Goal: Information Seeking & Learning: Learn about a topic

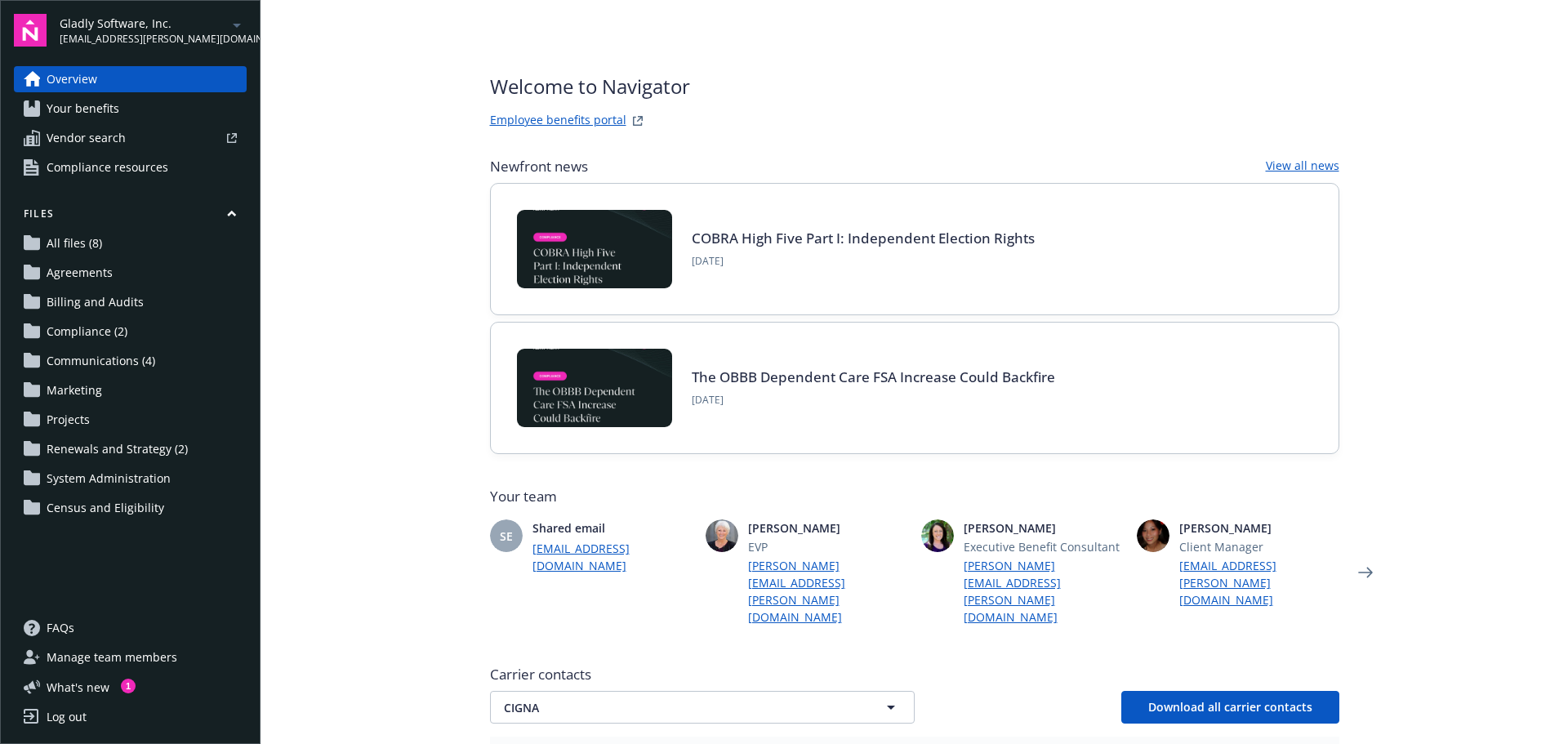
click at [553, 119] on link "Employee benefits portal" at bounding box center [559, 121] width 136 height 20
drag, startPoint x: 351, startPoint y: 1, endPoint x: 325, endPoint y: 252, distance: 252.3
click at [325, 252] on main "Welcome to Navigator Employee benefits portal Newfront news View all news COBRA…" at bounding box center [915, 372] width 1308 height 744
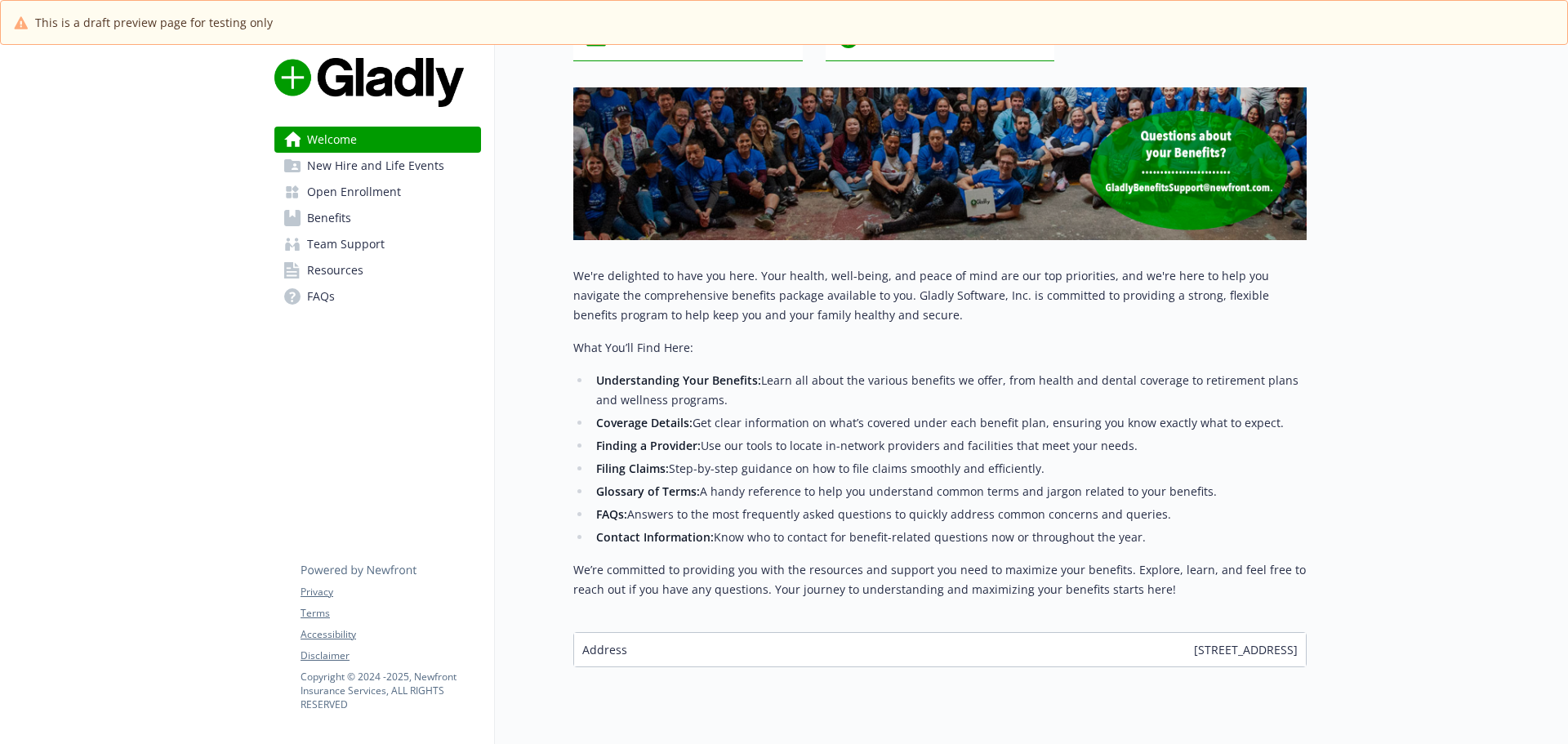
scroll to position [246, 0]
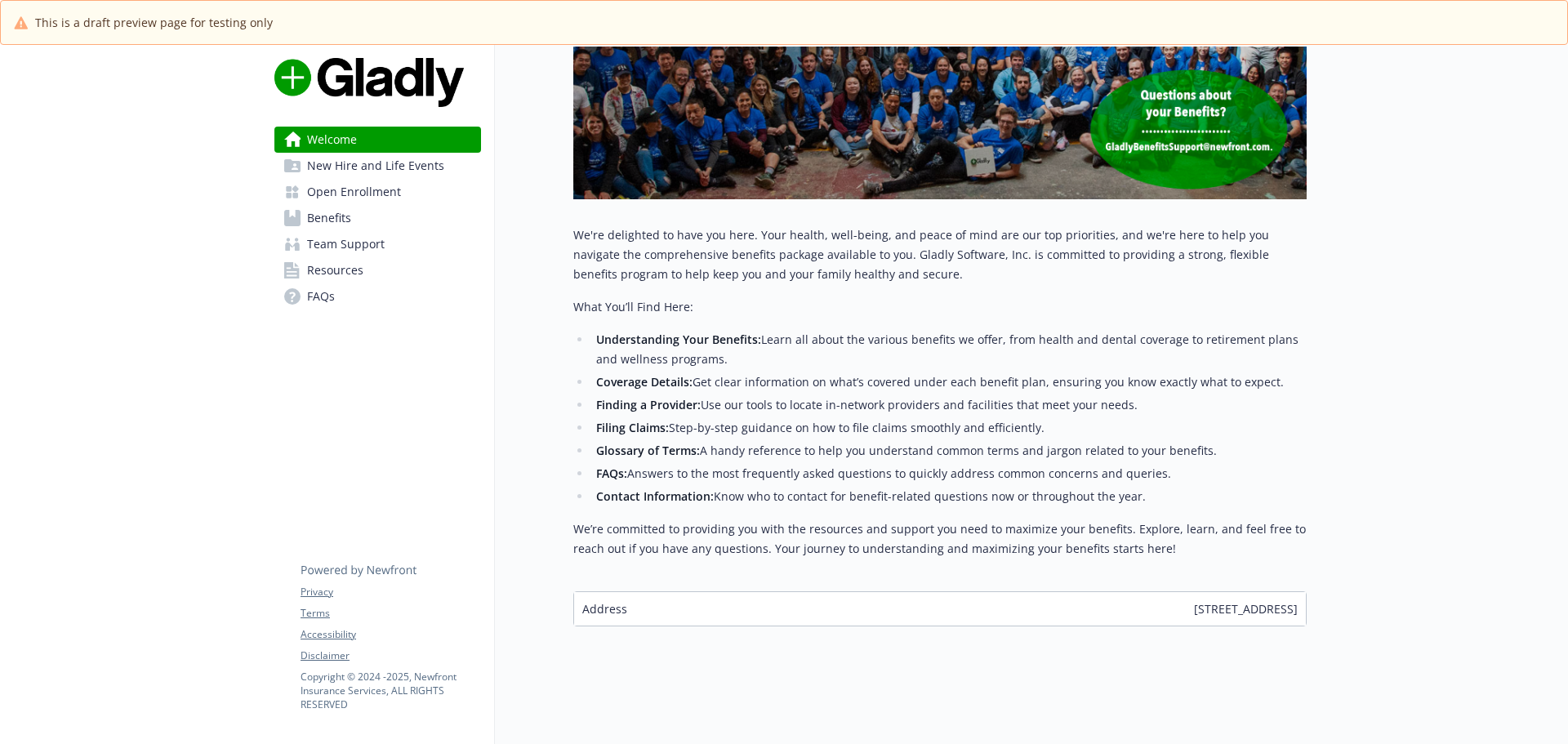
click at [397, 169] on span "New Hire and Life Events" at bounding box center [376, 166] width 137 height 26
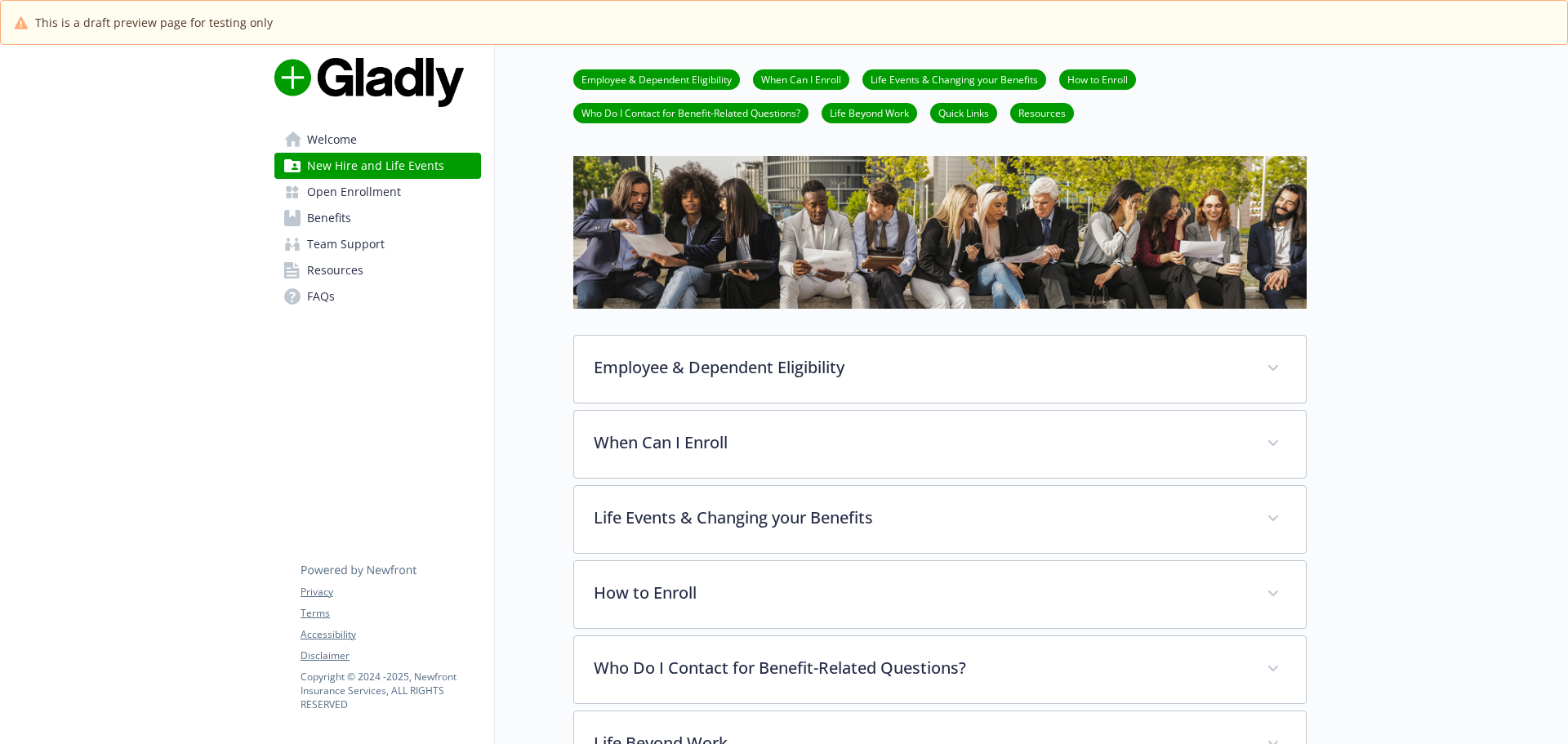
scroll to position [246, 0]
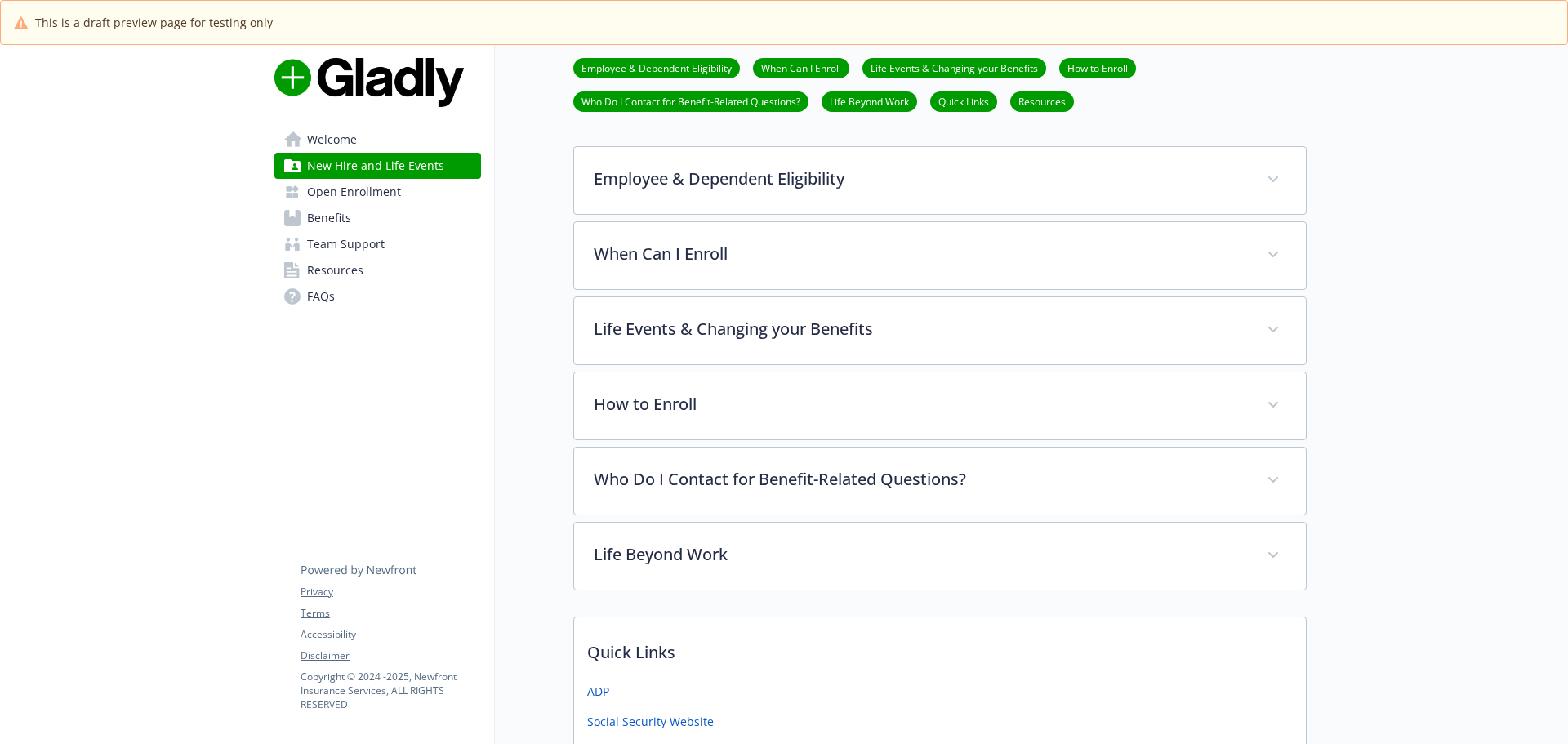
click at [338, 137] on span "Welcome" at bounding box center [332, 139] width 49 height 26
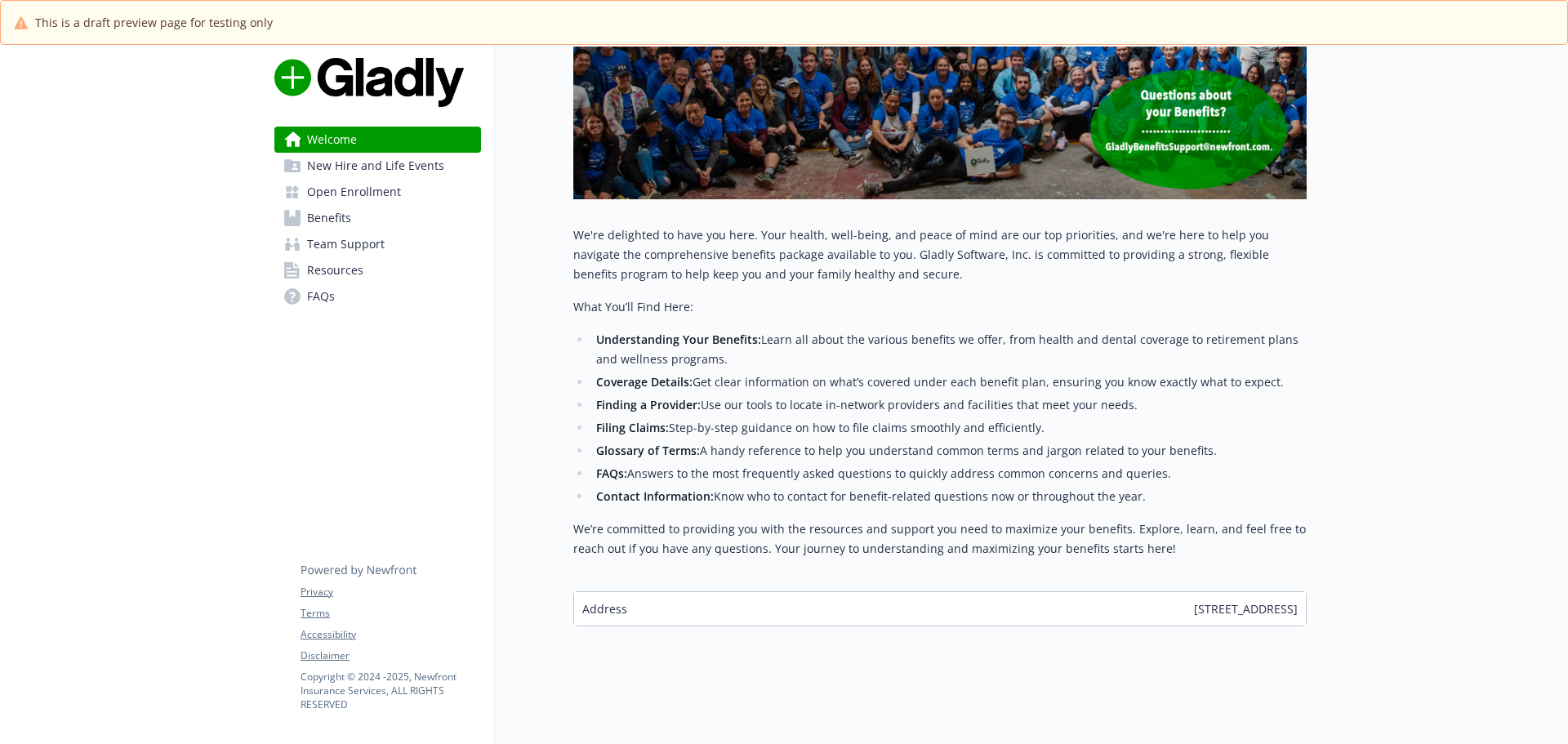
click at [348, 247] on span "Team Support" at bounding box center [346, 244] width 77 height 26
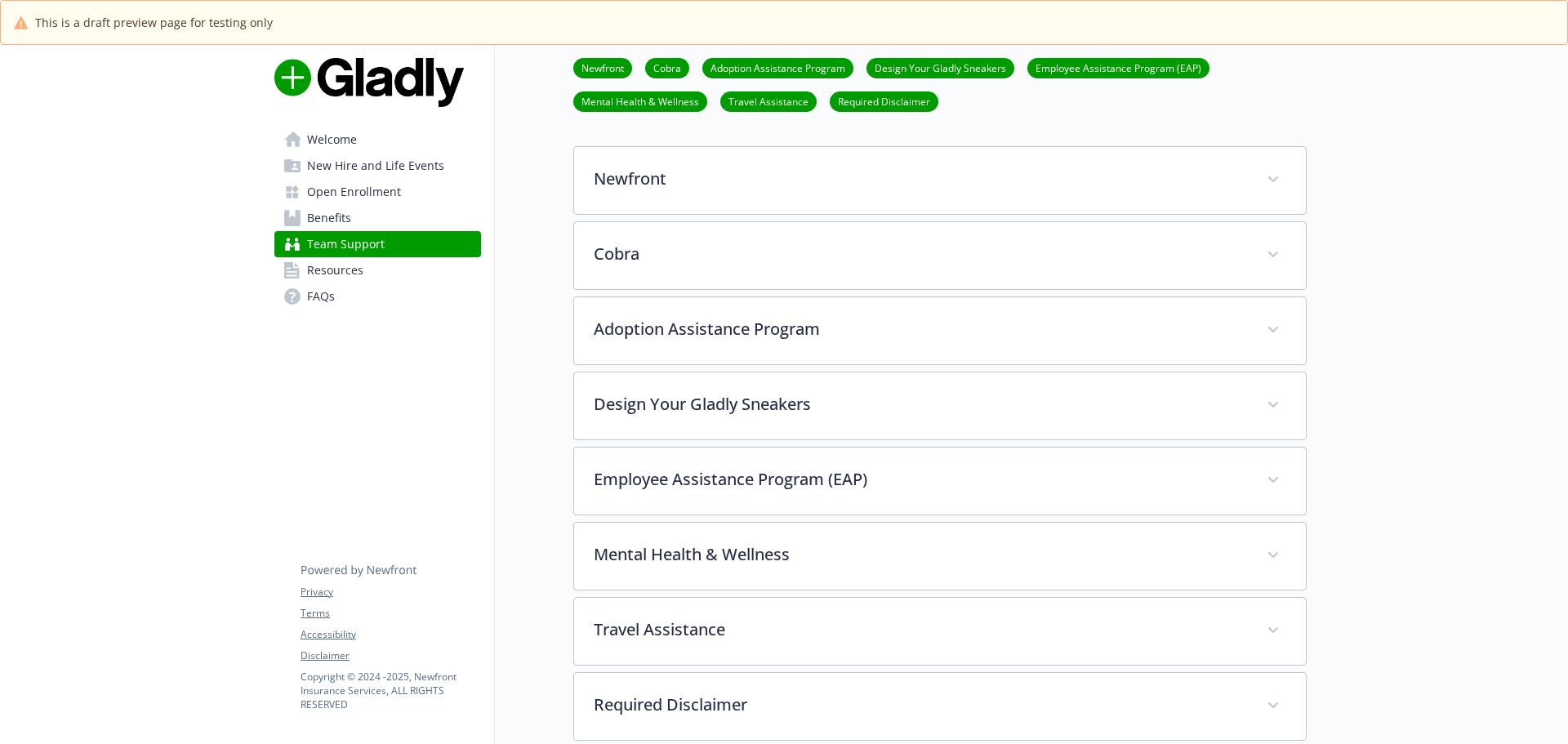
click at [340, 263] on span "Resources" at bounding box center [335, 270] width 56 height 26
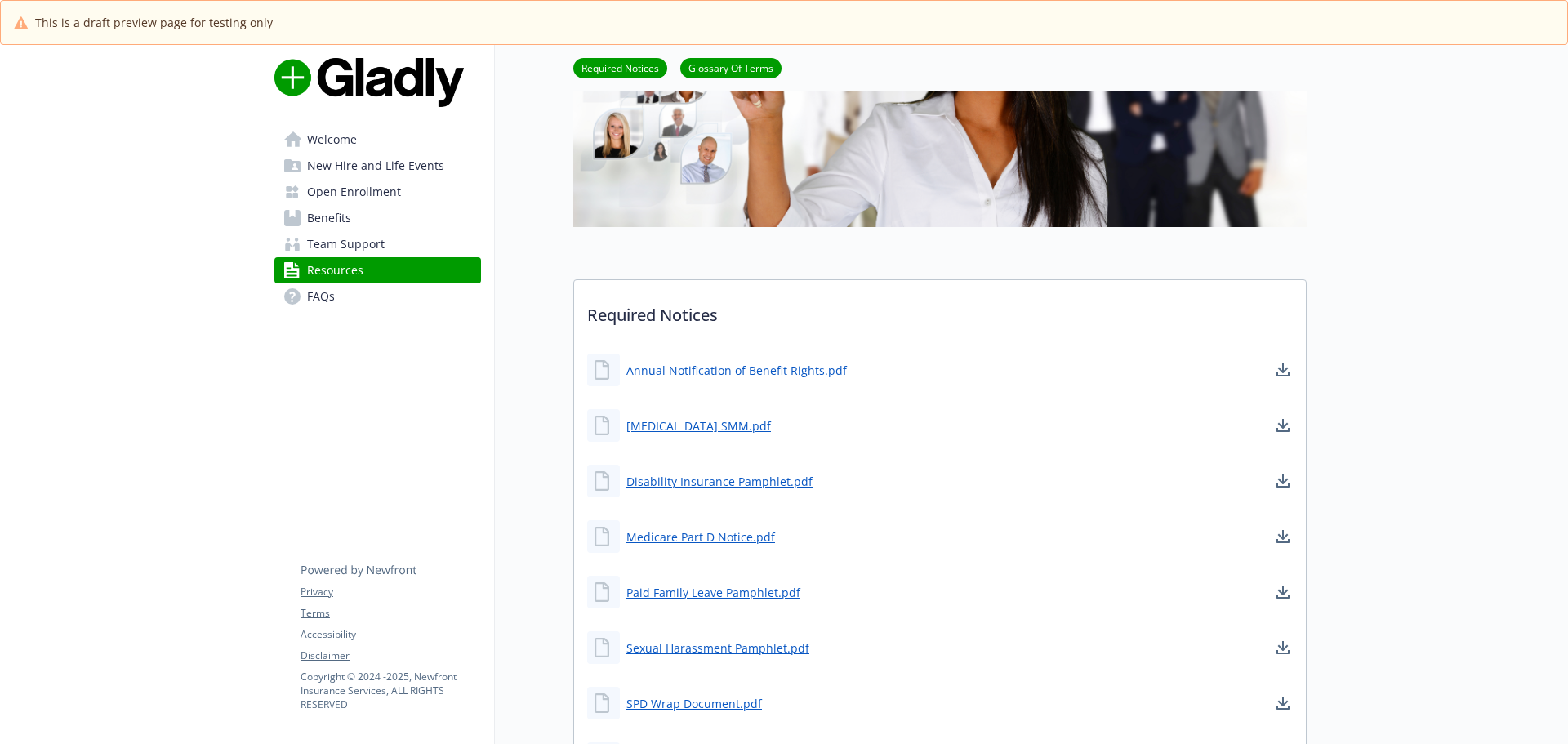
click at [350, 305] on link "FAQs" at bounding box center [378, 296] width 207 height 26
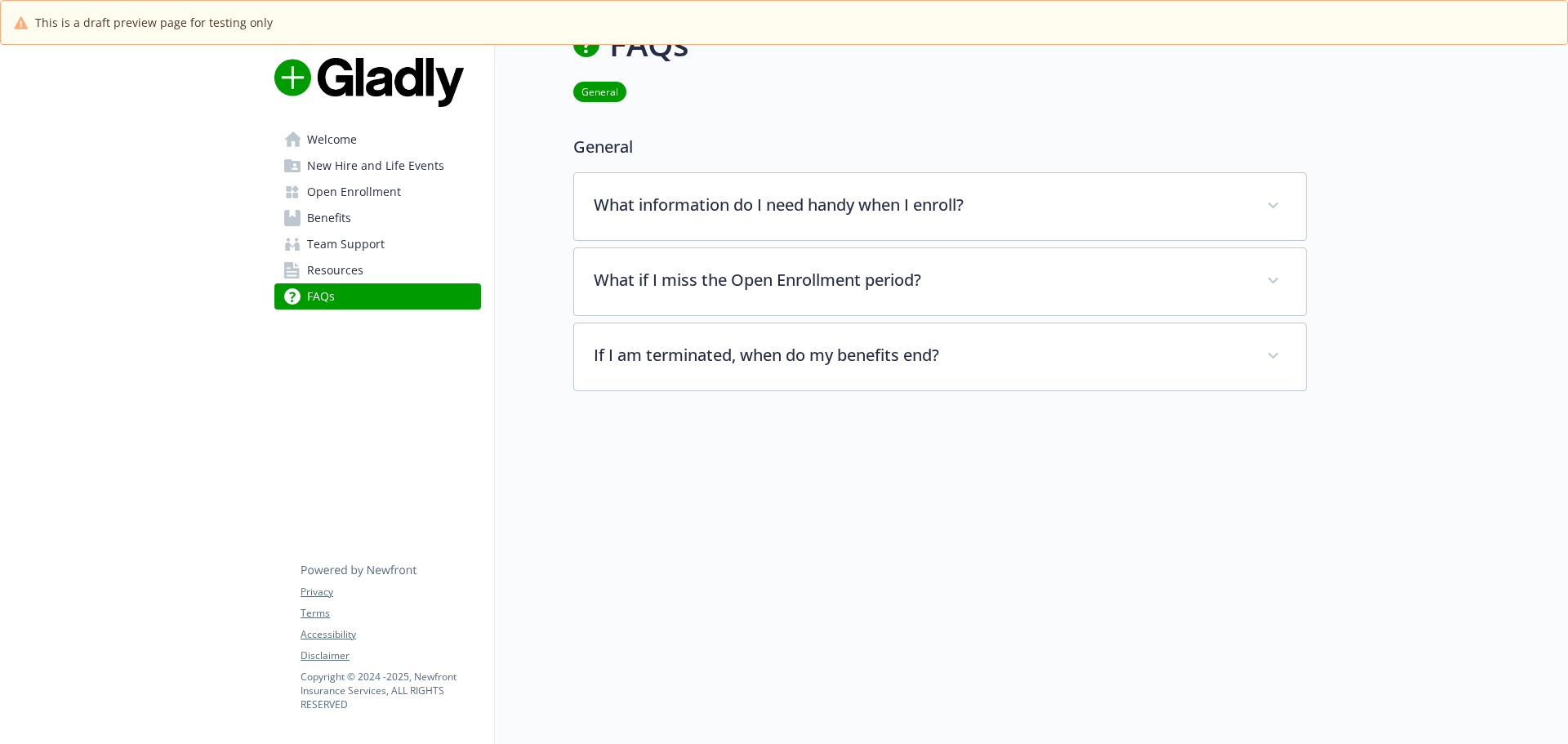
click at [368, 264] on link "Resources" at bounding box center [378, 270] width 207 height 26
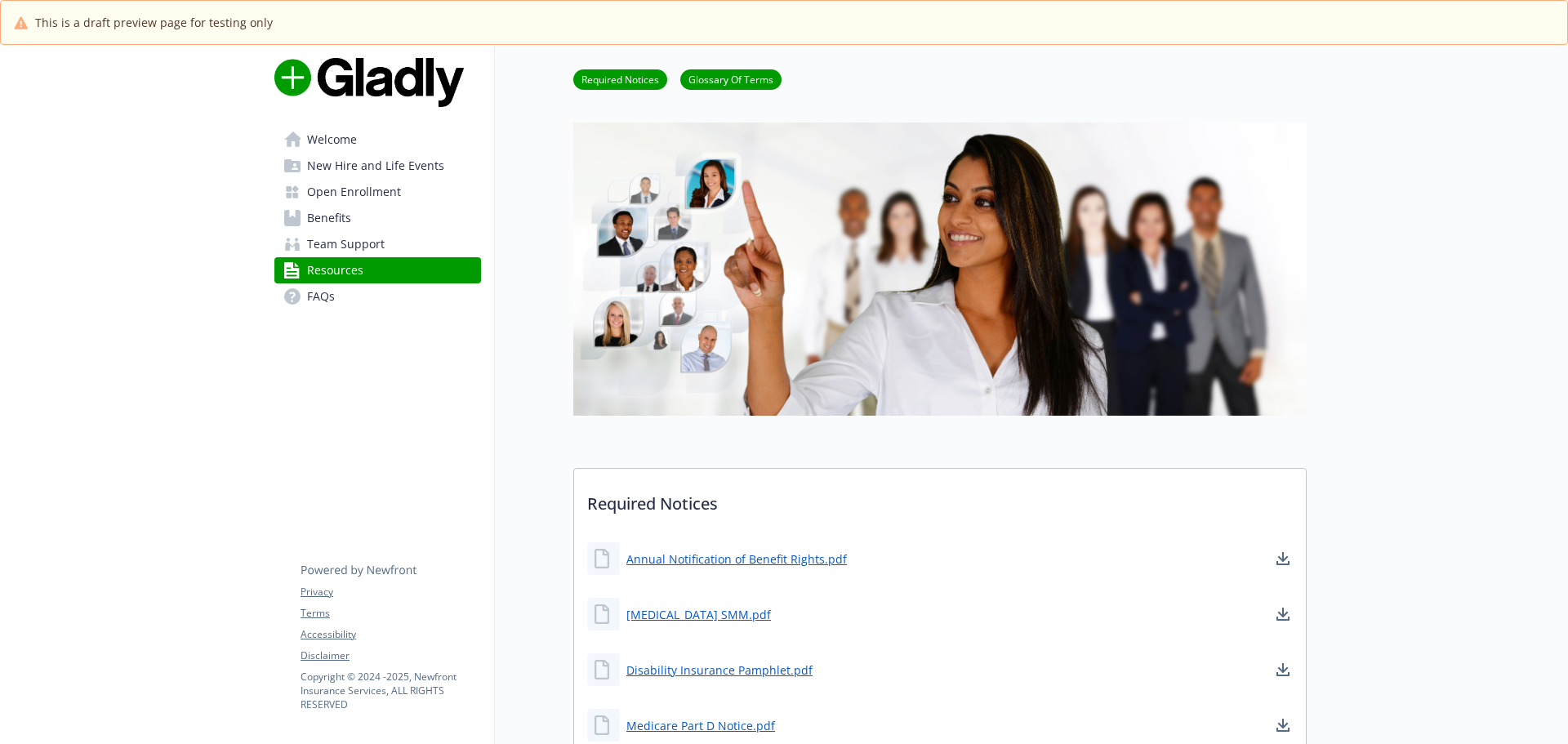
click at [370, 245] on span "Team Support" at bounding box center [346, 244] width 77 height 26
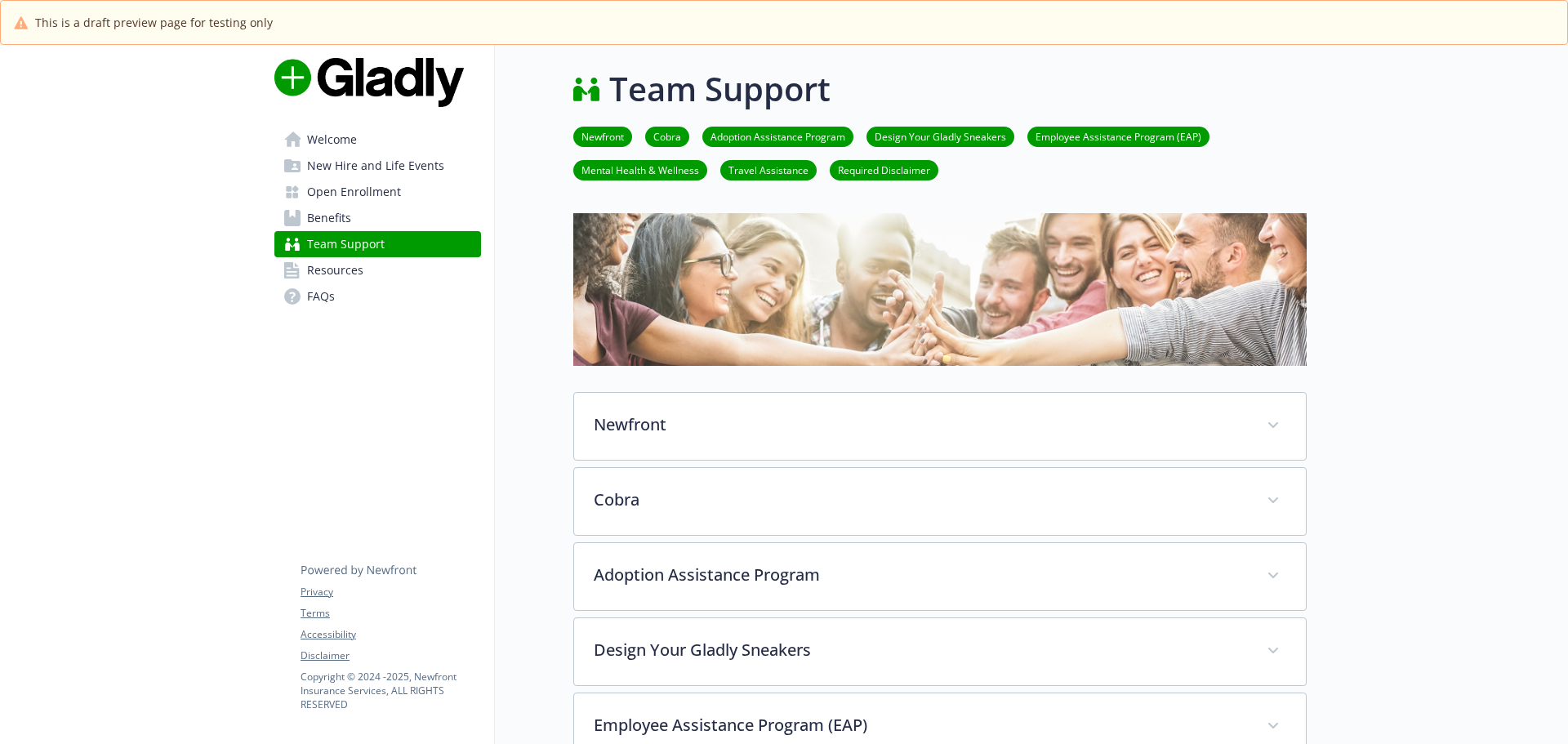
click at [327, 220] on span "Benefits" at bounding box center [329, 217] width 44 height 26
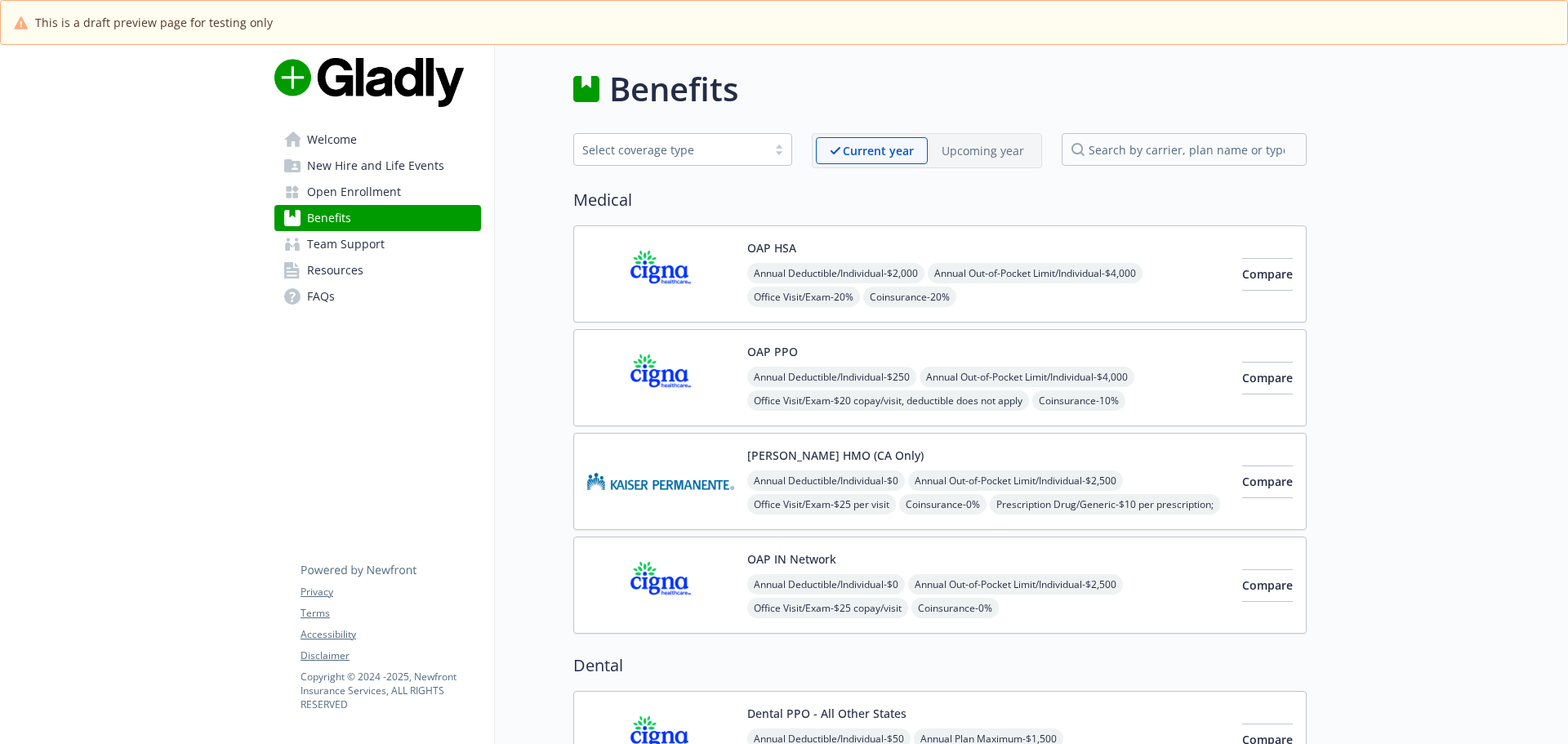
click at [330, 198] on span "Open Enrollment" at bounding box center [354, 192] width 94 height 26
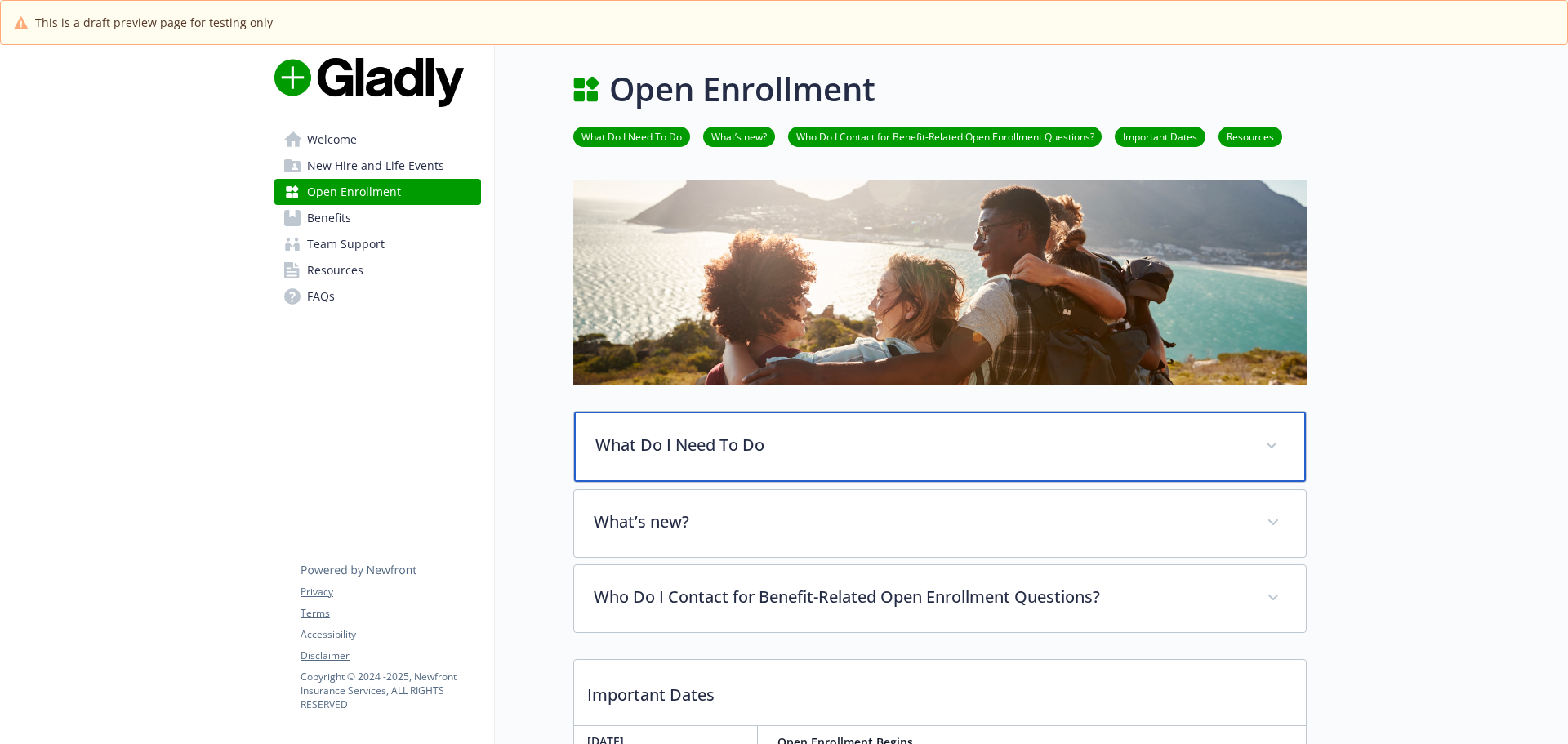
click at [887, 455] on p "What Do I Need To Do" at bounding box center [920, 445] width 651 height 25
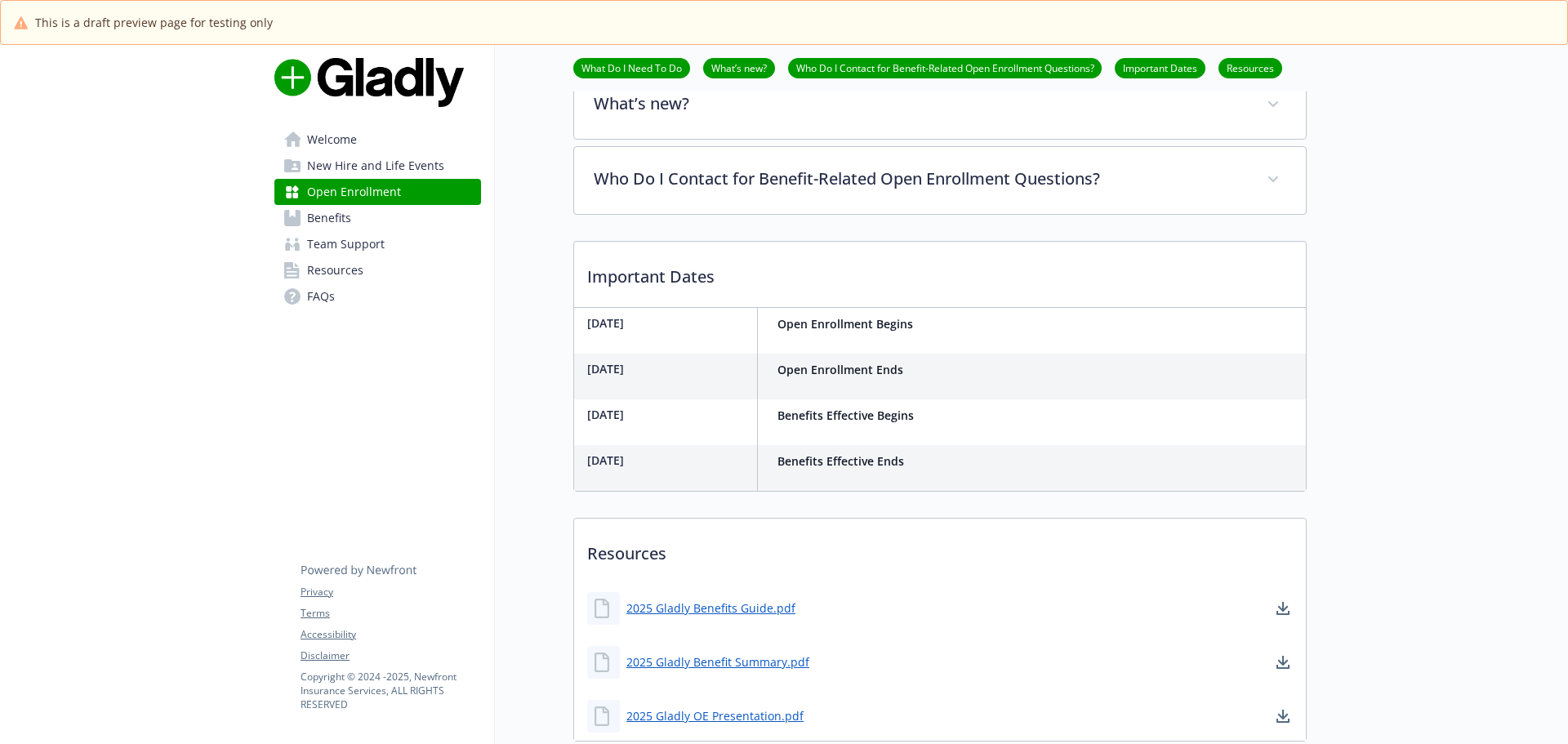
scroll to position [703, 0]
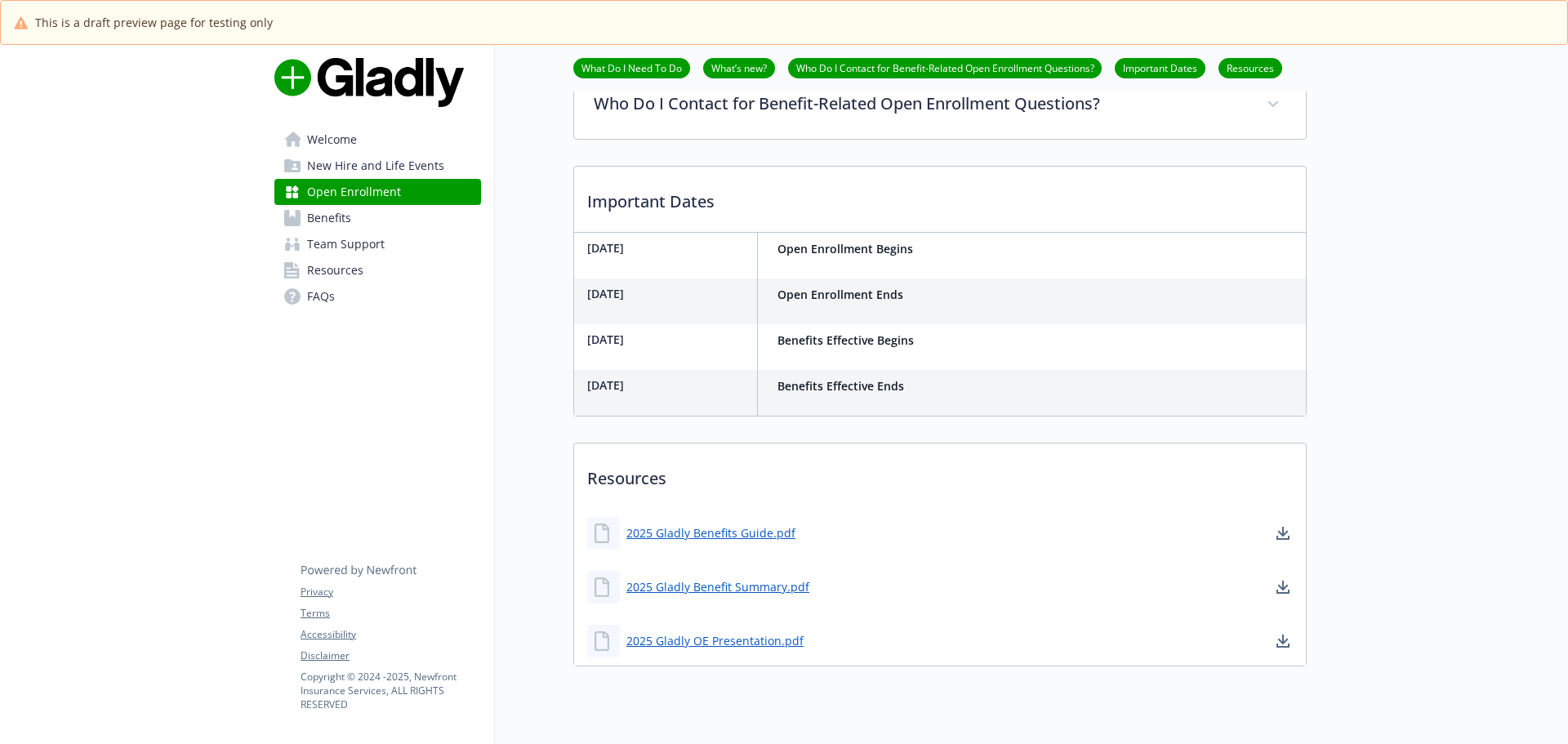
click at [385, 223] on link "Benefits" at bounding box center [378, 217] width 207 height 26
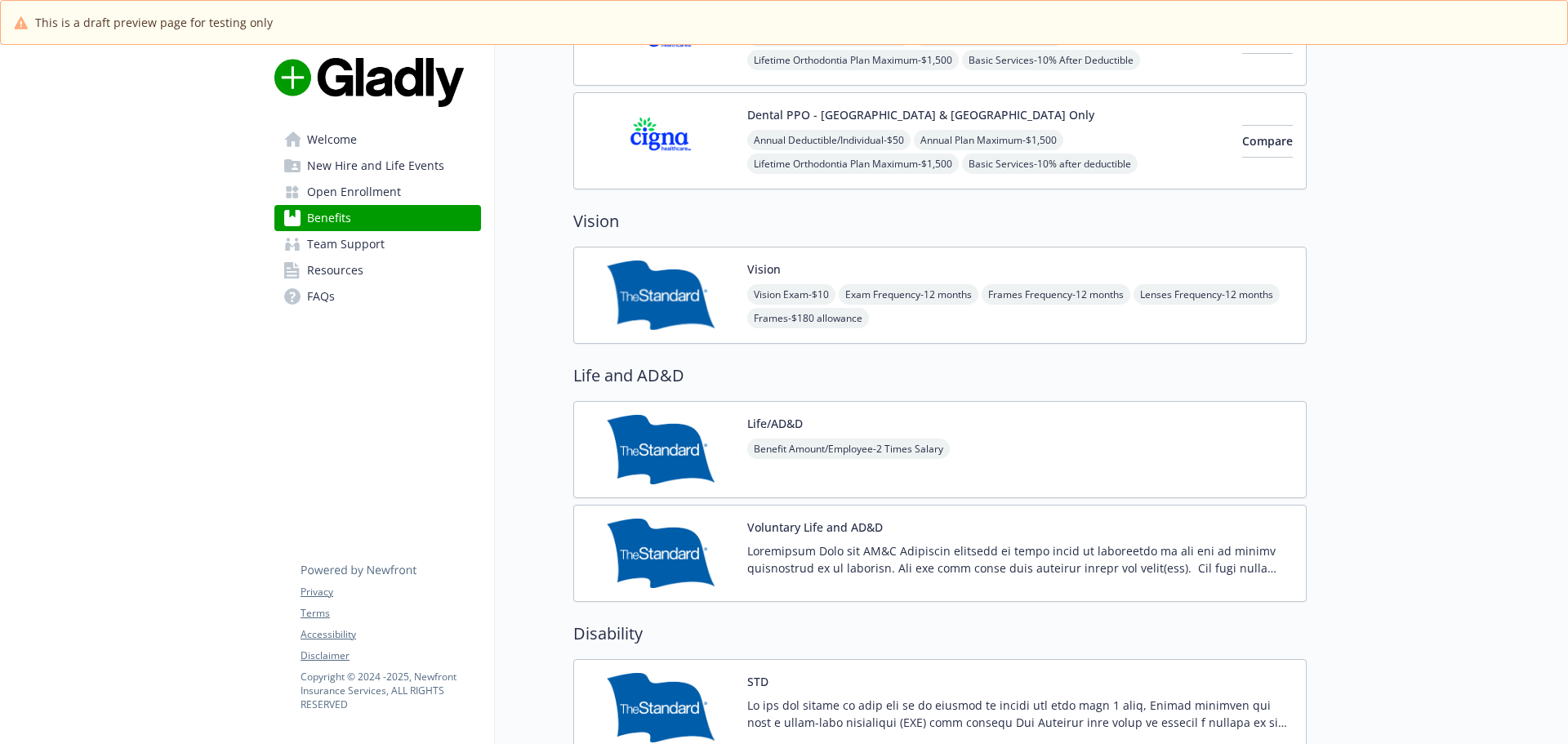
click at [384, 237] on link "Team Support" at bounding box center [378, 244] width 207 height 26
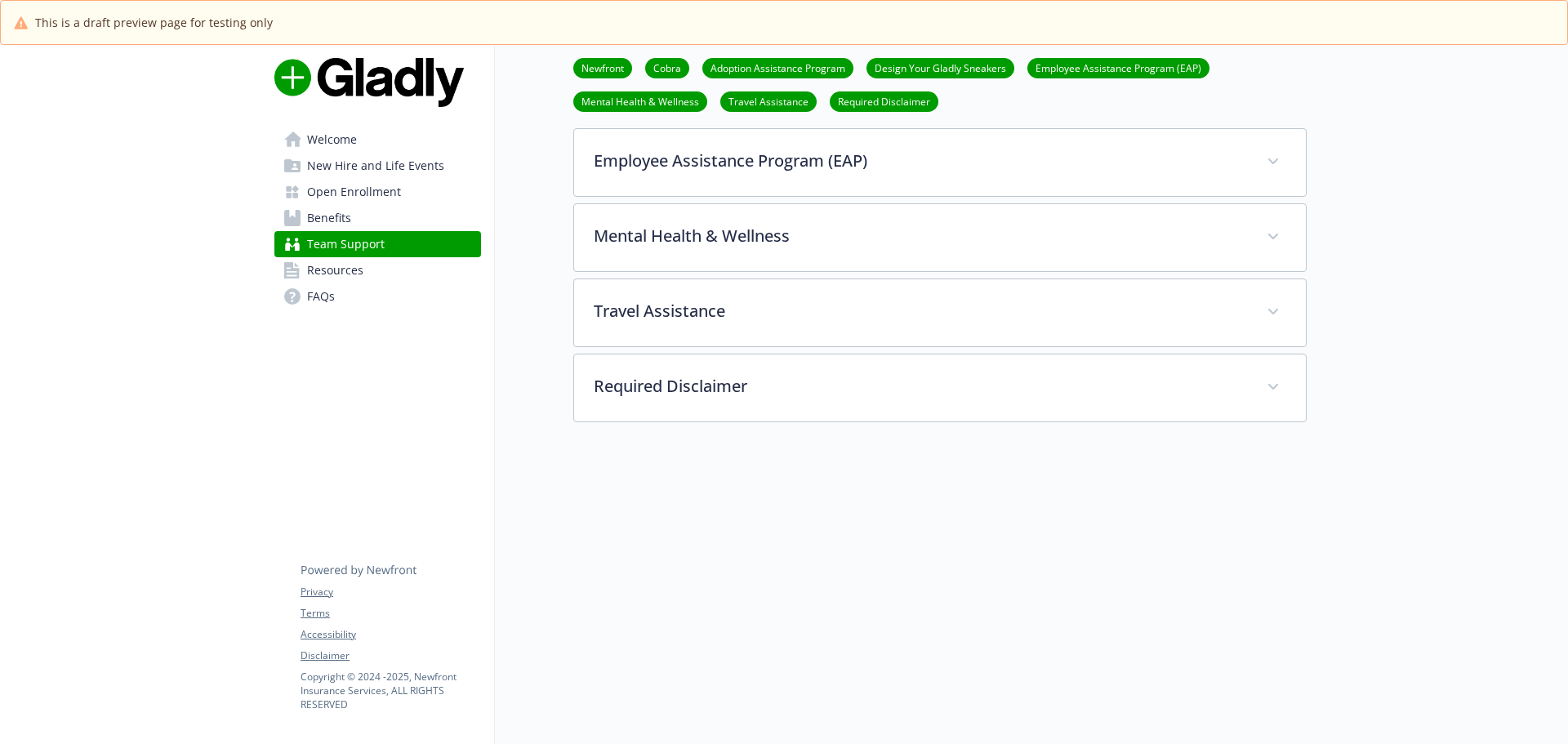
scroll to position [576, 0]
click at [361, 262] on span "Resources" at bounding box center [335, 270] width 56 height 26
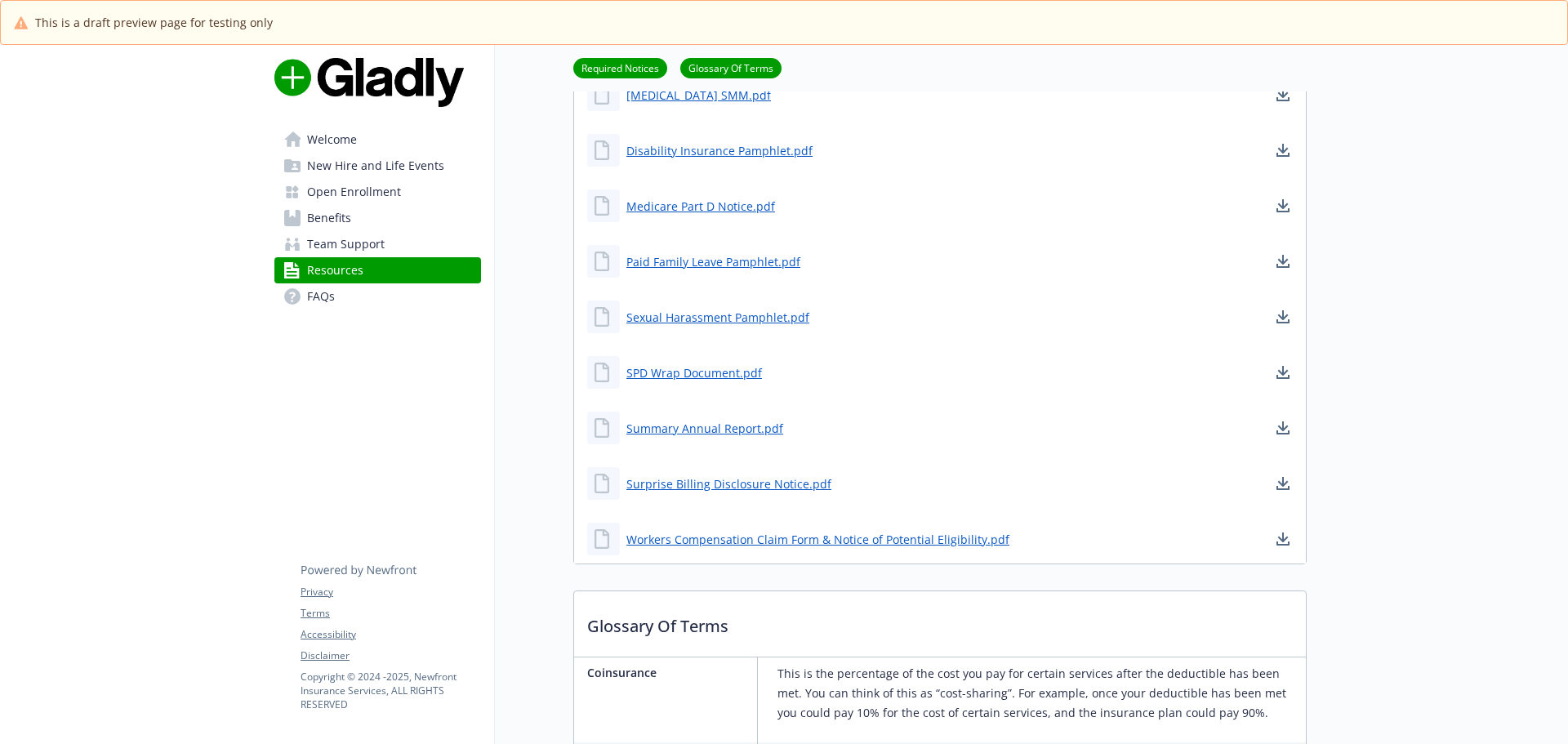
click at [337, 303] on link "FAQs" at bounding box center [378, 296] width 207 height 26
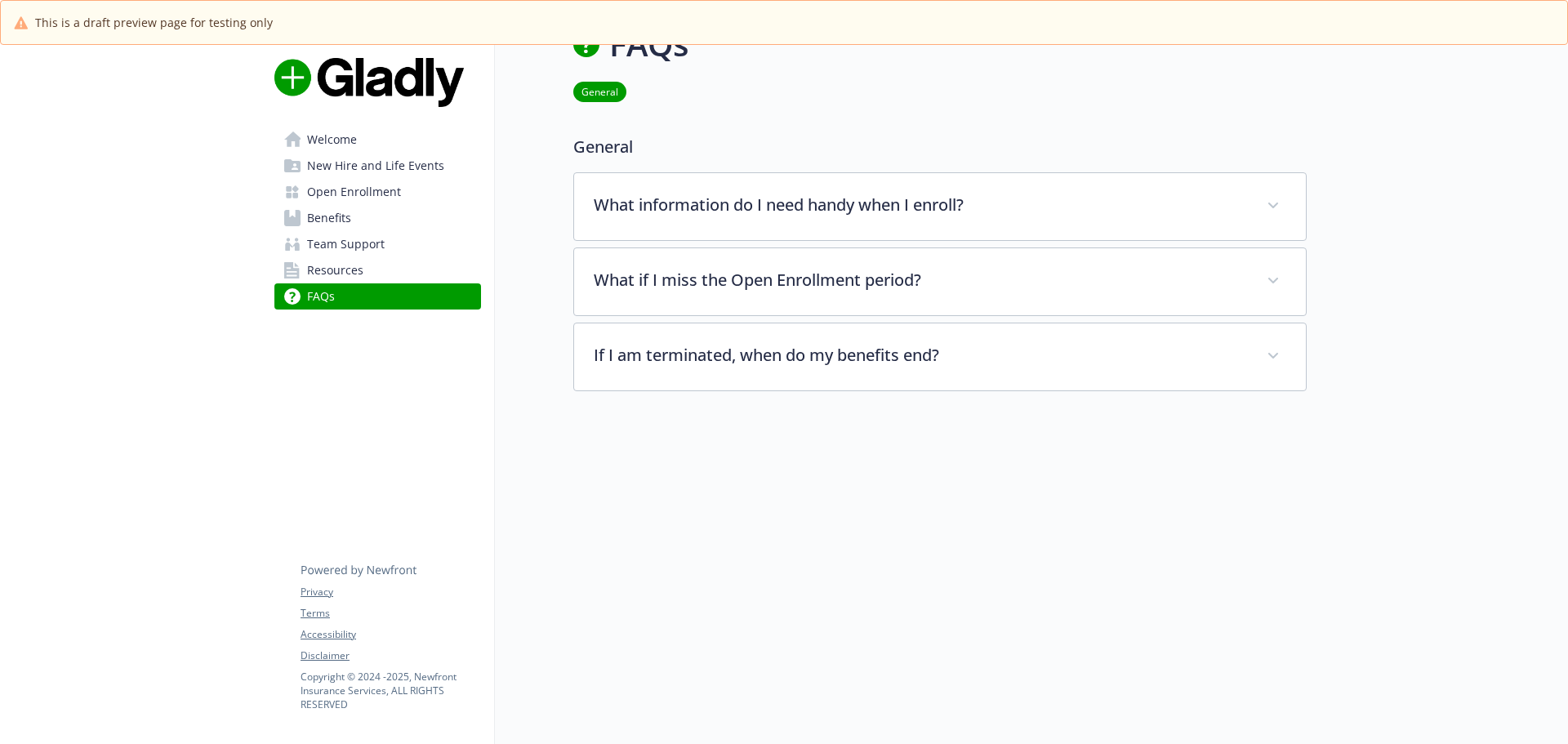
scroll to position [57, 0]
click at [329, 138] on span "Welcome" at bounding box center [332, 139] width 49 height 26
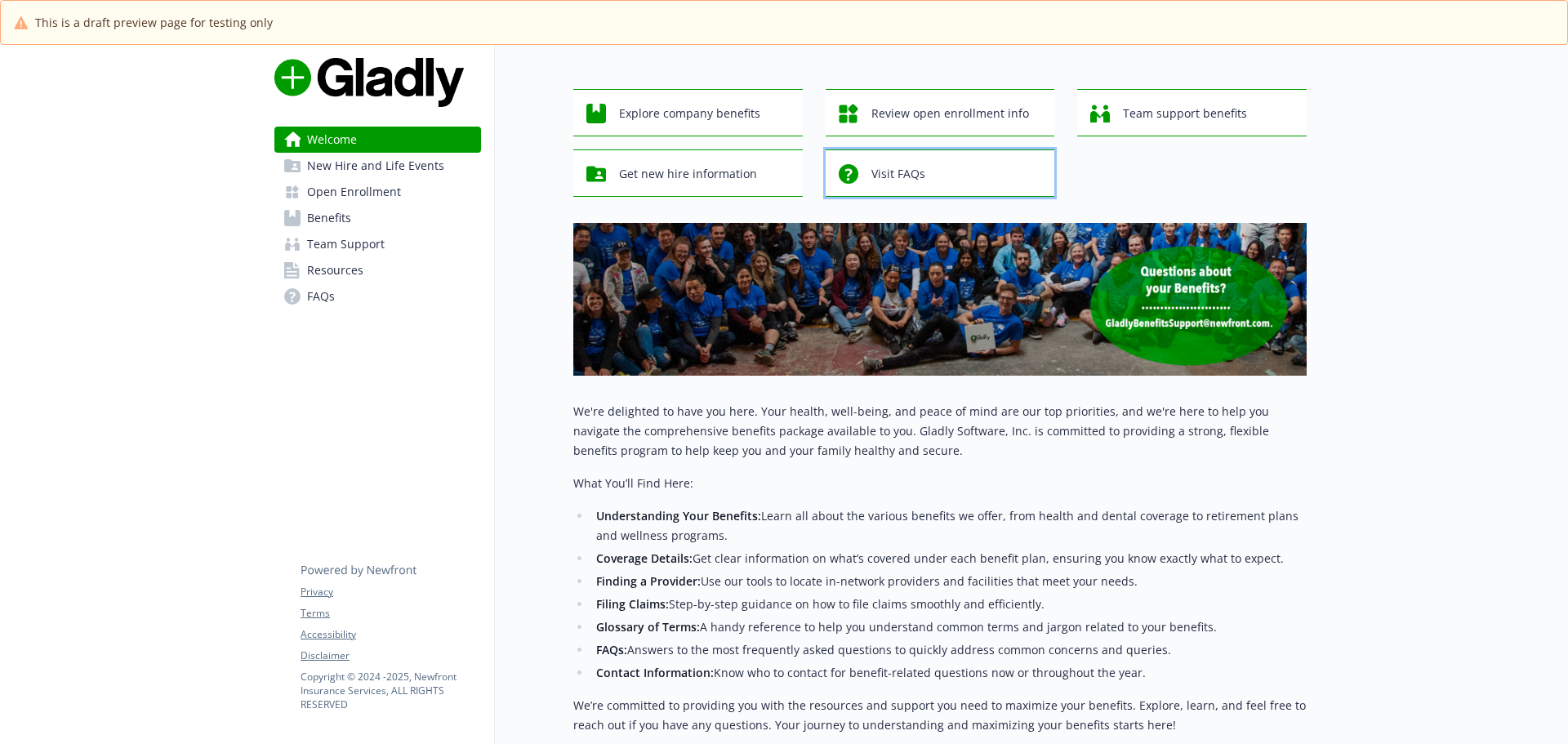
click at [963, 183] on div "Visit FAQs" at bounding box center [943, 173] width 209 height 31
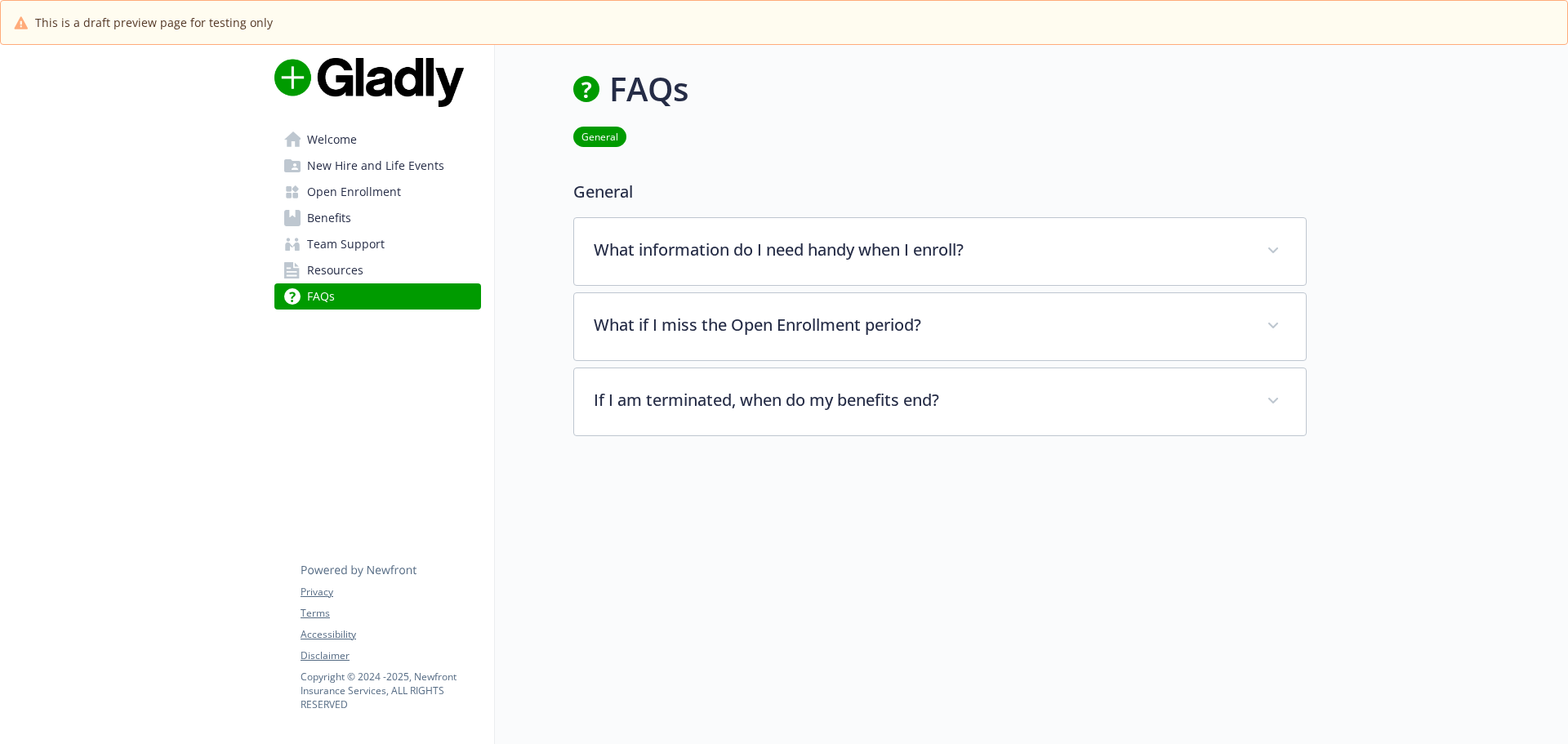
click at [348, 143] on span "Welcome" at bounding box center [332, 139] width 49 height 26
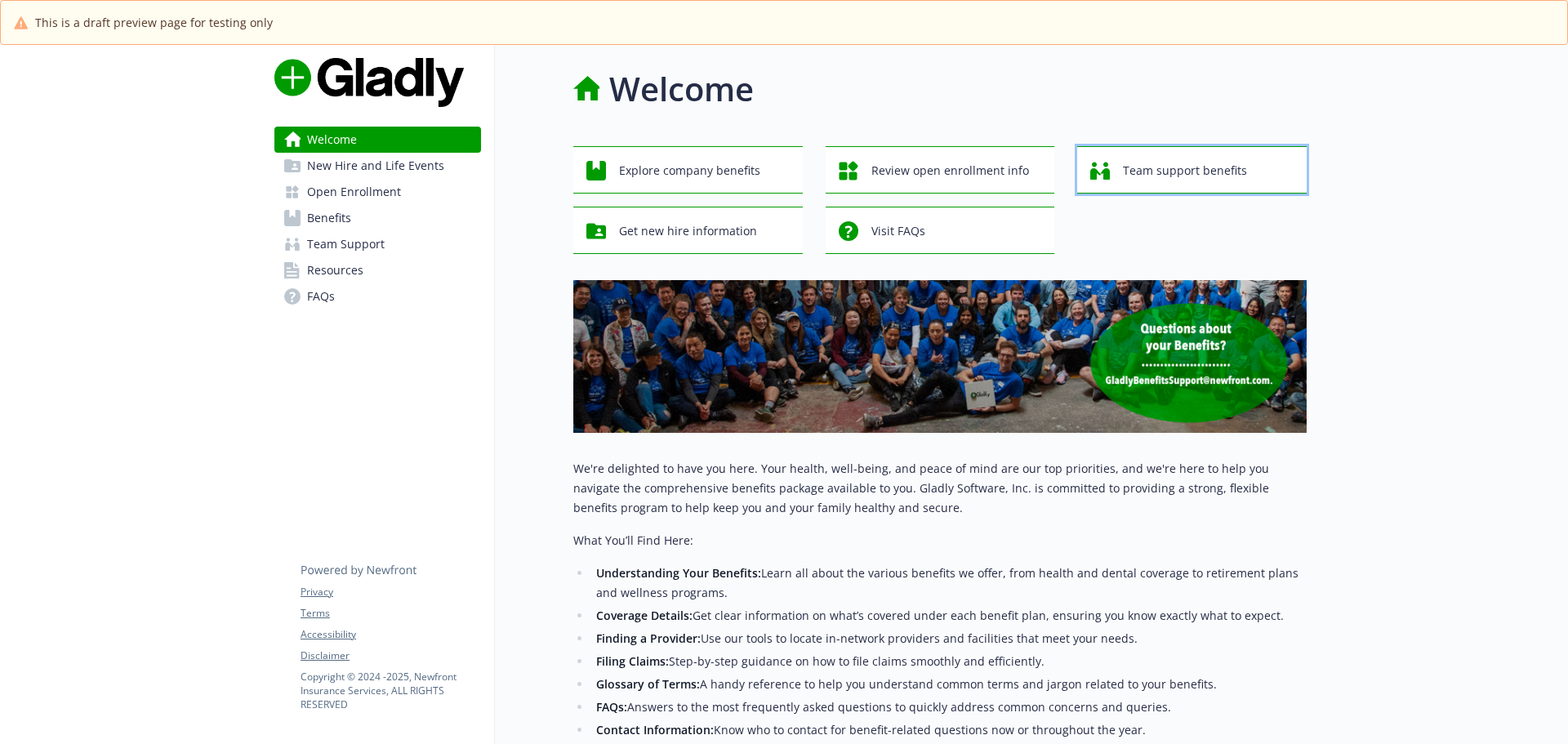
click at [1174, 159] on span "Team support benefits" at bounding box center [1185, 170] width 125 height 31
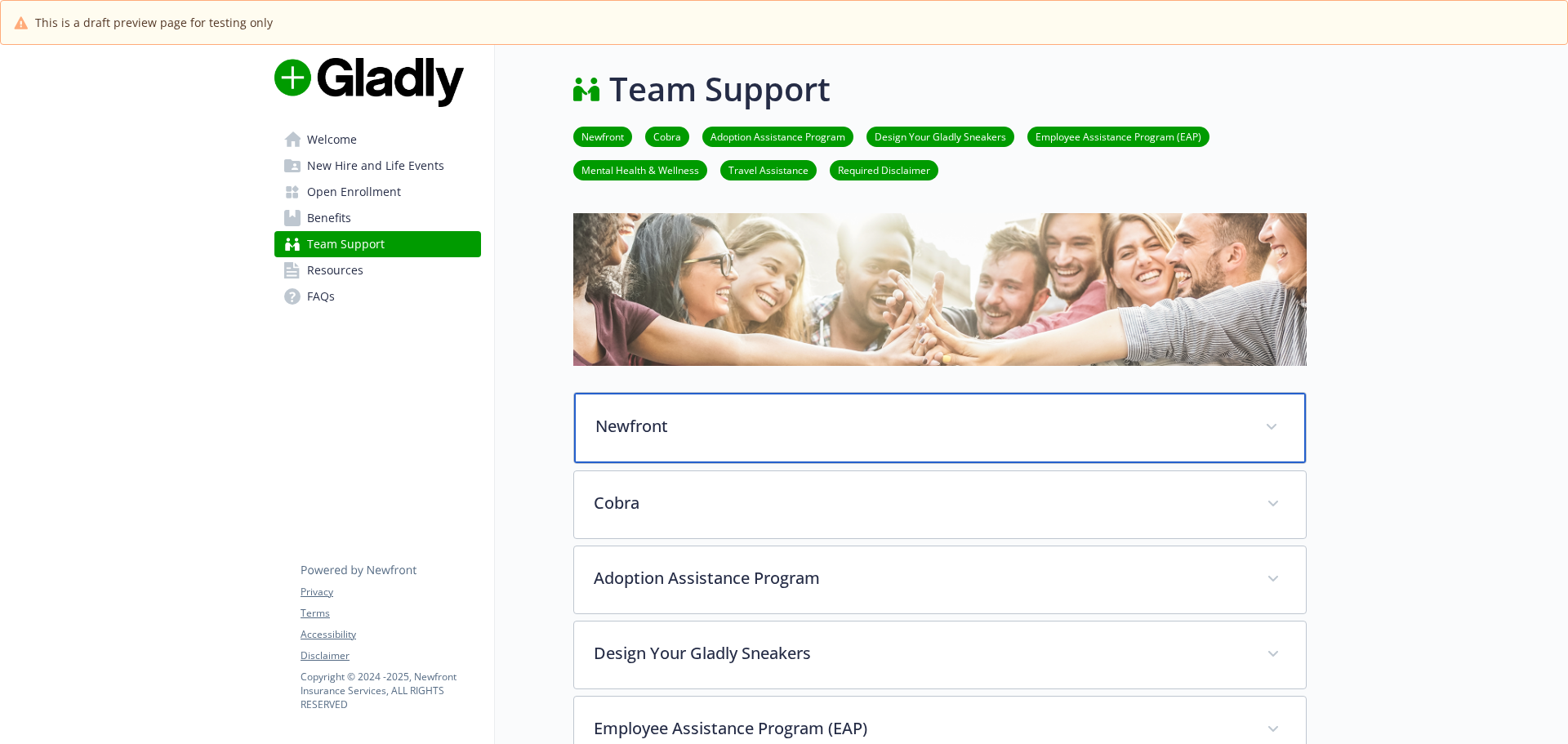
click at [648, 418] on p "Newfront" at bounding box center [920, 426] width 651 height 25
